Goal: Transaction & Acquisition: Purchase product/service

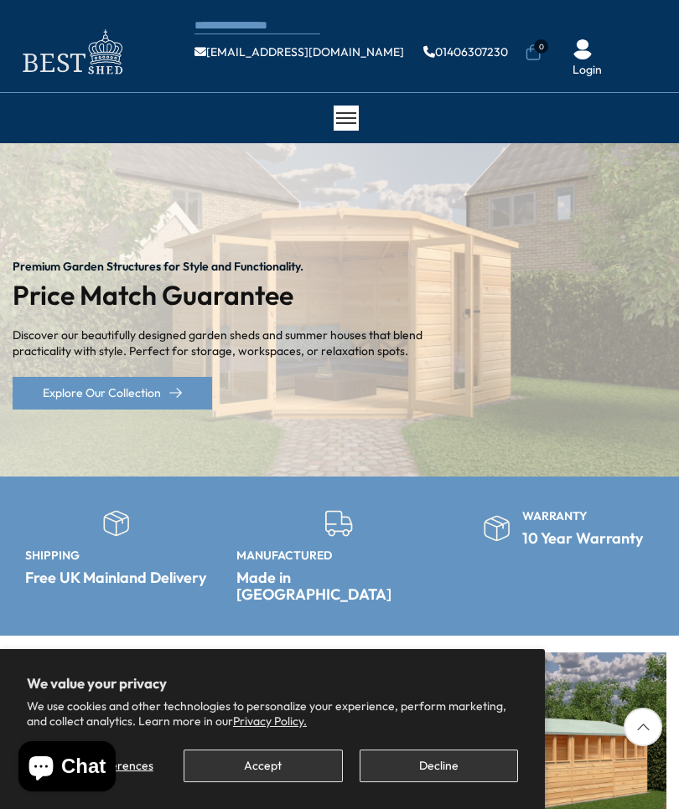
click at [285, 763] on button "Accept" at bounding box center [263, 766] width 158 height 33
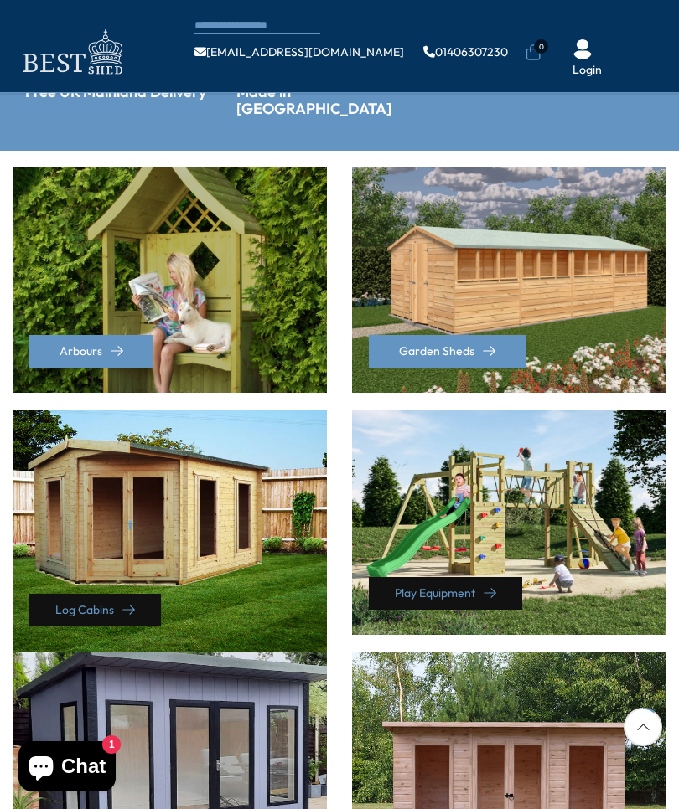
scroll to position [383, 0]
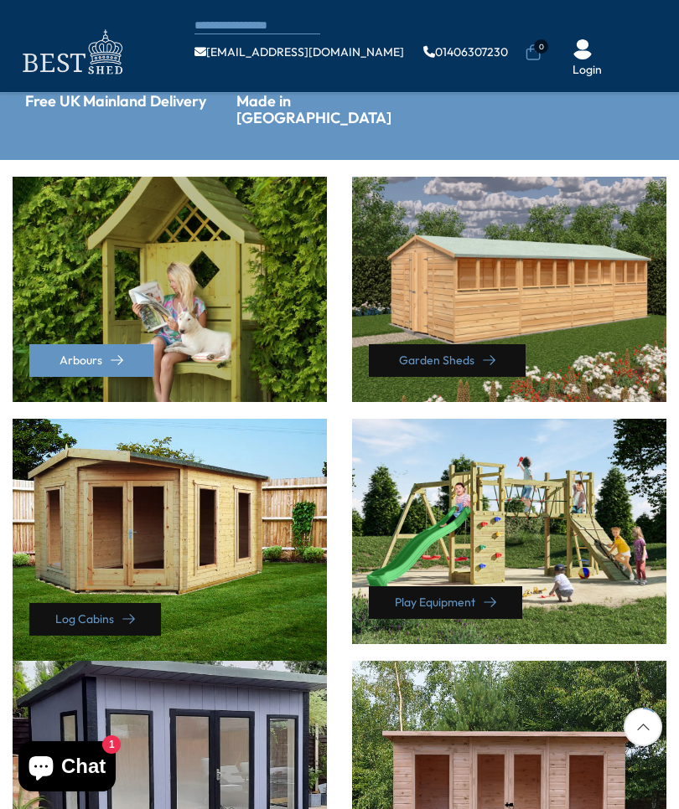
click at [492, 352] on link "Garden Sheds" at bounding box center [447, 360] width 157 height 33
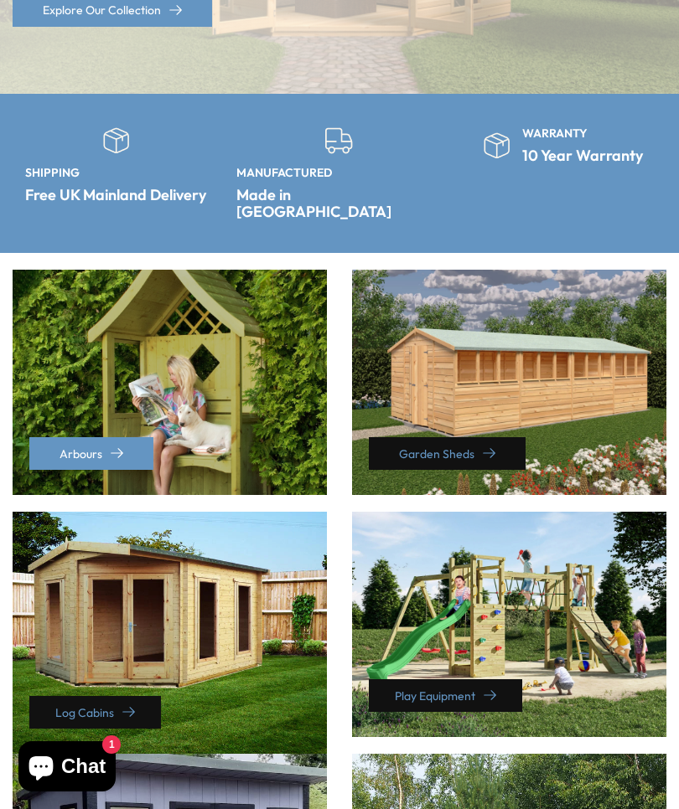
scroll to position [442, 0]
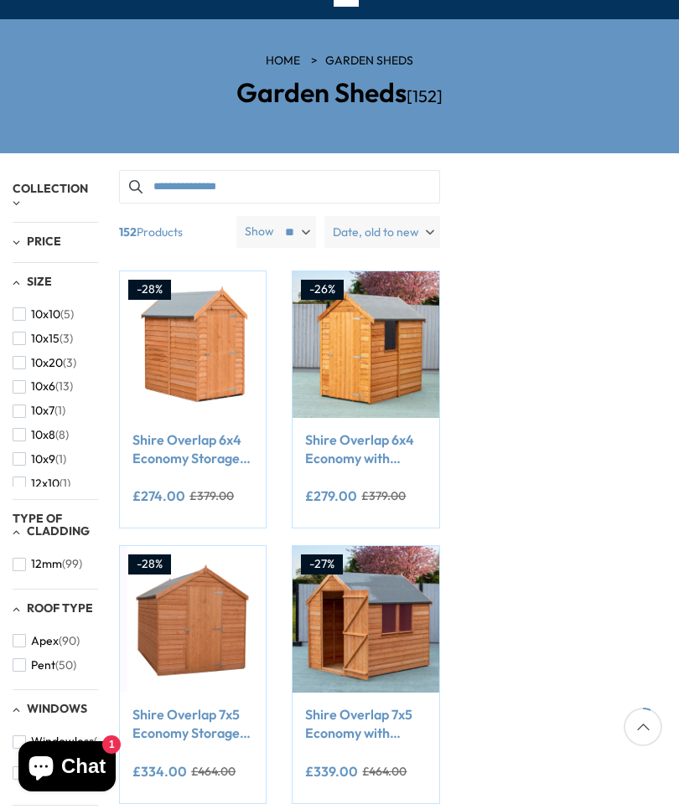
scroll to position [127, 0]
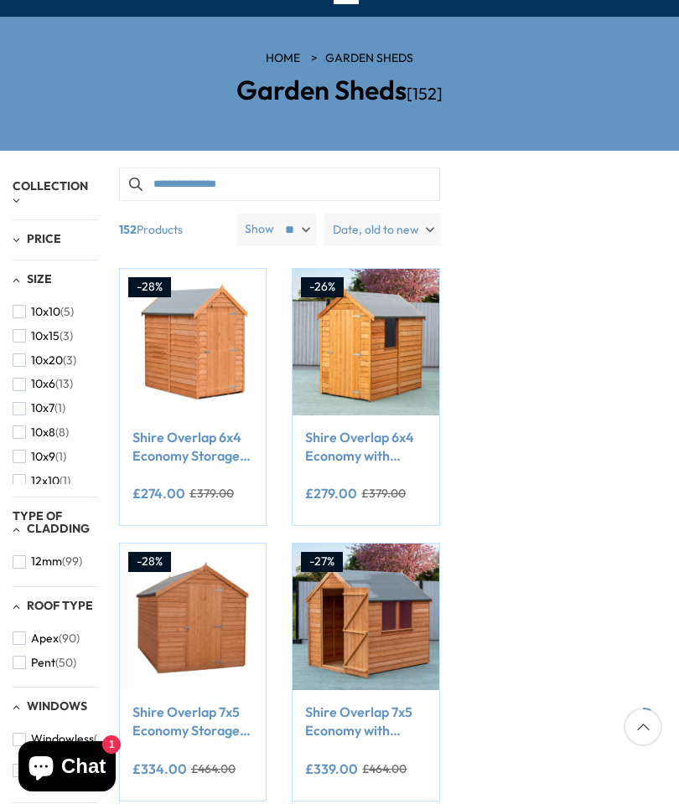
click at [32, 431] on span "10x8" at bounding box center [43, 433] width 24 height 14
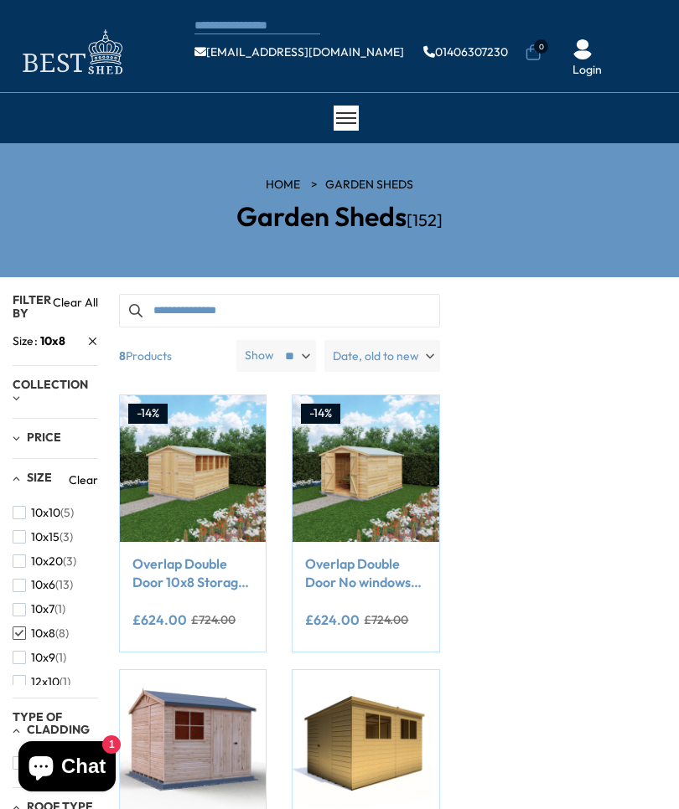
scroll to position [185, 0]
